Goal: Information Seeking & Learning: Learn about a topic

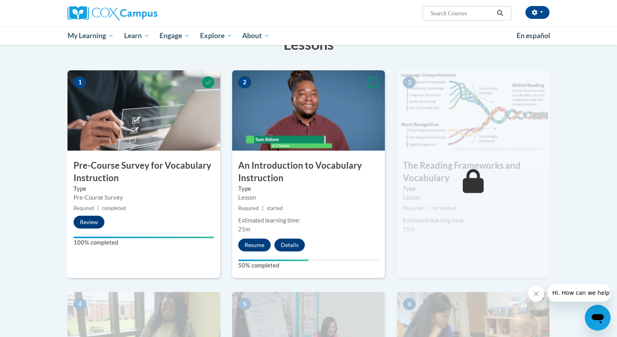
scroll to position [164, 0]
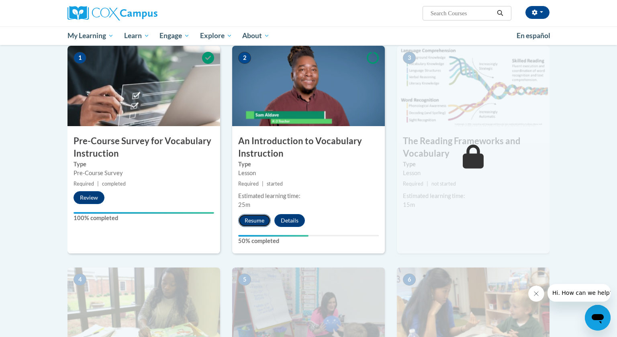
click at [264, 221] on button "Resume" at bounding box center [254, 220] width 33 height 13
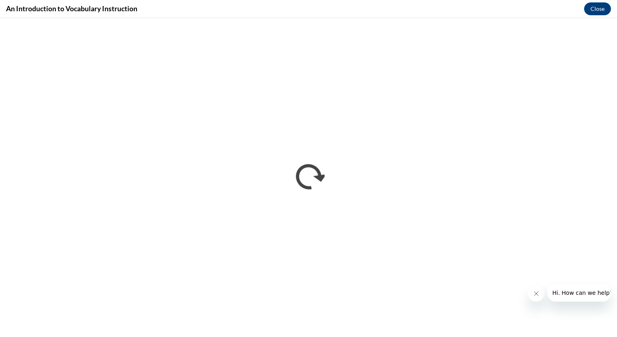
scroll to position [0, 0]
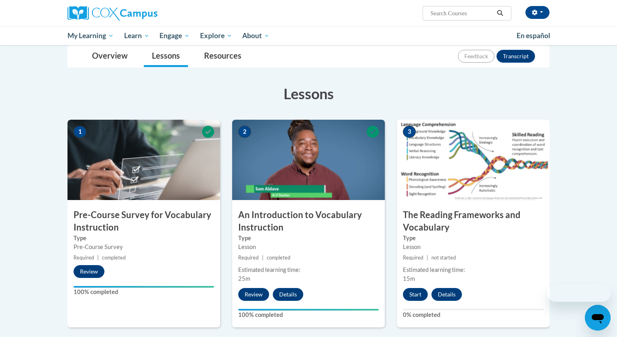
scroll to position [104, 0]
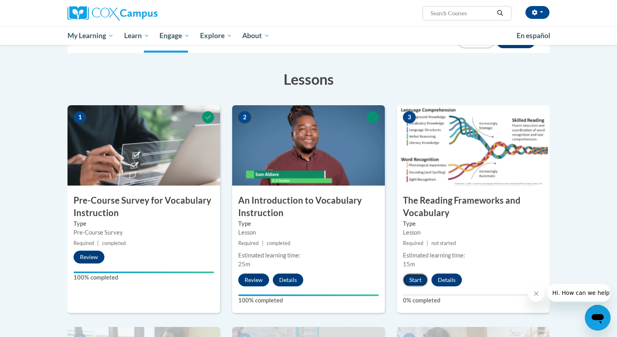
click at [419, 280] on button "Start" at bounding box center [415, 280] width 25 height 13
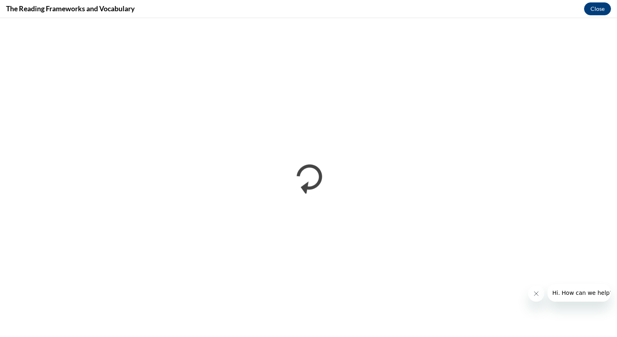
scroll to position [0, 0]
click at [539, 293] on icon "Close message from company" at bounding box center [536, 293] width 6 height 6
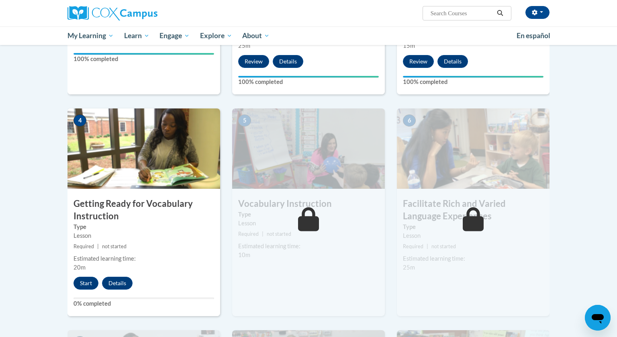
scroll to position [479, 0]
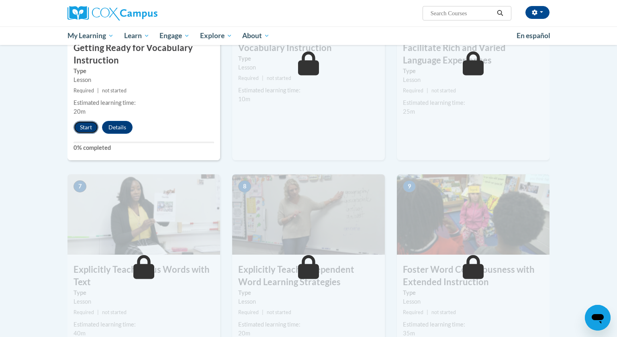
click at [88, 125] on button "Start" at bounding box center [86, 127] width 25 height 13
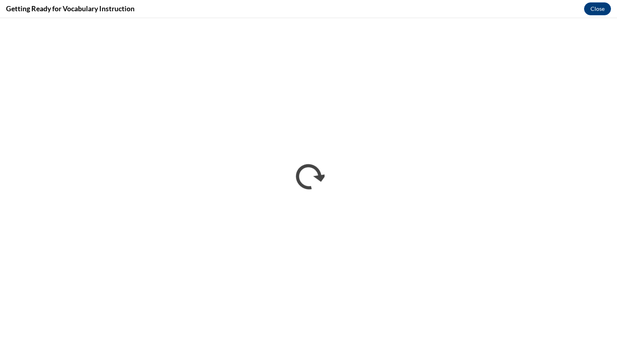
scroll to position [0, 0]
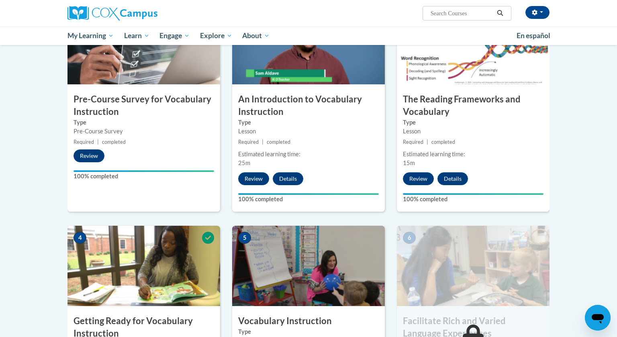
scroll to position [334, 0]
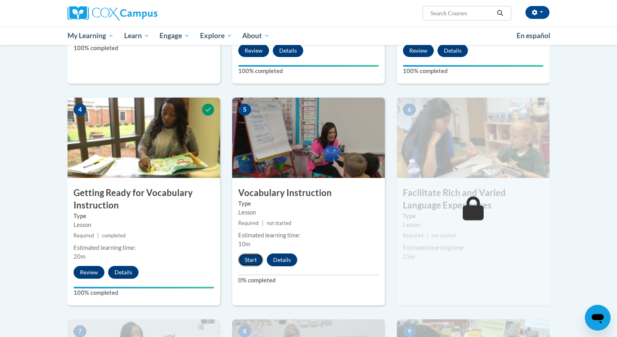
click at [257, 259] on button "Start" at bounding box center [250, 259] width 25 height 13
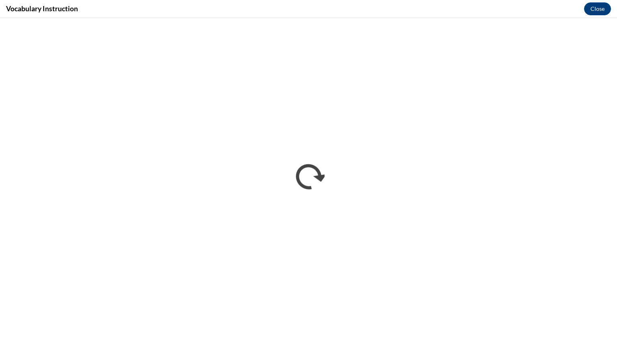
scroll to position [0, 0]
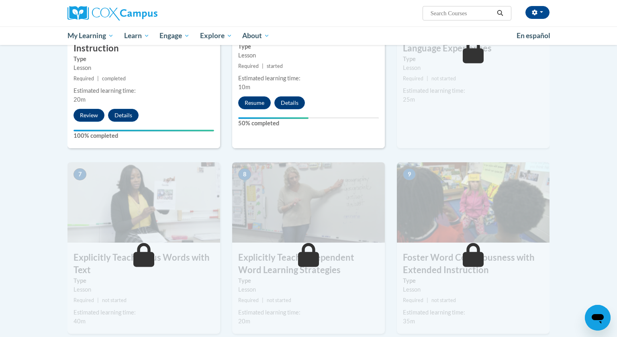
scroll to position [460, 0]
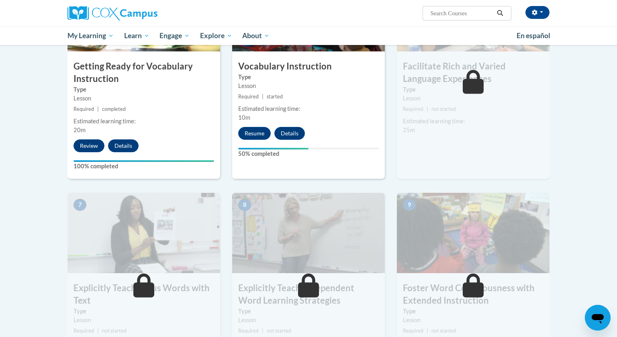
click at [498, 146] on div "6 Facilitate Rich and Varied Language Experiences Type Lesson Required | not st…" at bounding box center [473, 75] width 153 height 208
click at [257, 133] on button "Resume" at bounding box center [254, 133] width 33 height 13
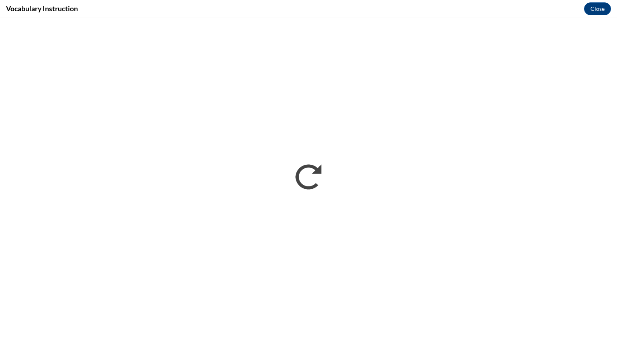
scroll to position [0, 0]
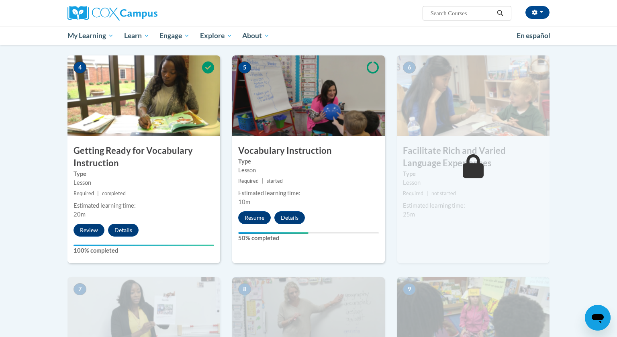
scroll to position [378, 0]
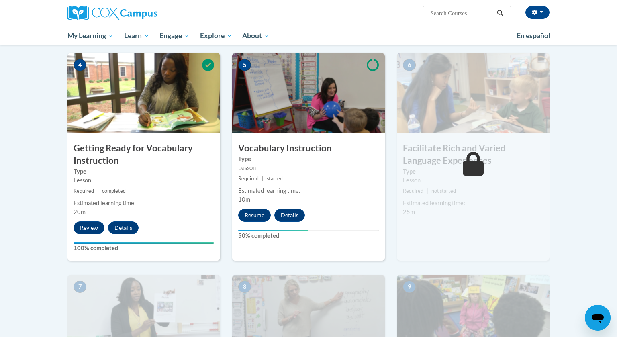
click at [317, 174] on small "Required | started" at bounding box center [308, 178] width 153 height 9
click at [264, 215] on button "Resume" at bounding box center [254, 215] width 33 height 13
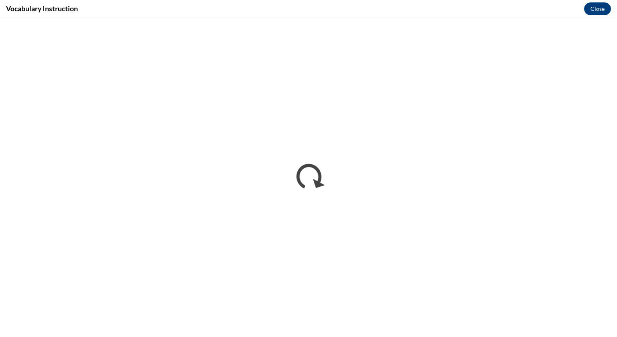
scroll to position [0, 0]
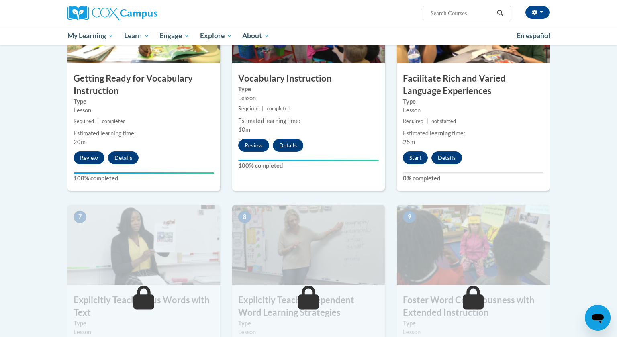
scroll to position [442, 0]
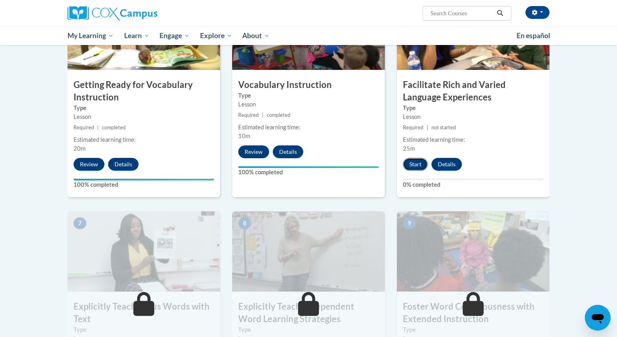
click at [420, 166] on button "Start" at bounding box center [415, 164] width 25 height 13
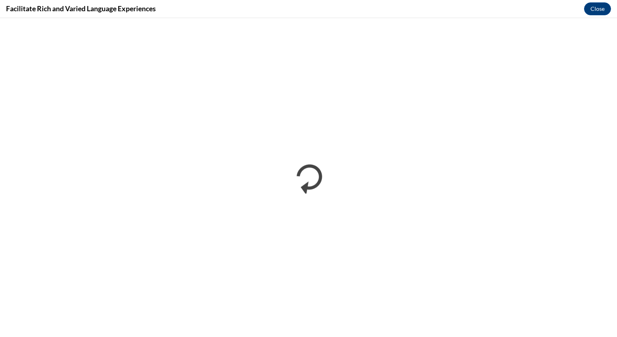
scroll to position [0, 0]
